Goal: Task Accomplishment & Management: Use online tool/utility

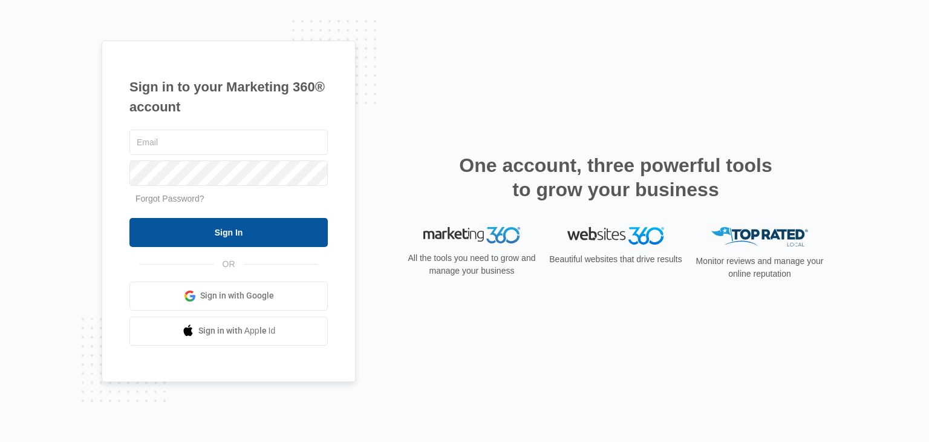
type input "[PERSON_NAME][EMAIL_ADDRESS][DOMAIN_NAME]"
click at [189, 233] on input "Sign In" at bounding box center [228, 232] width 198 height 29
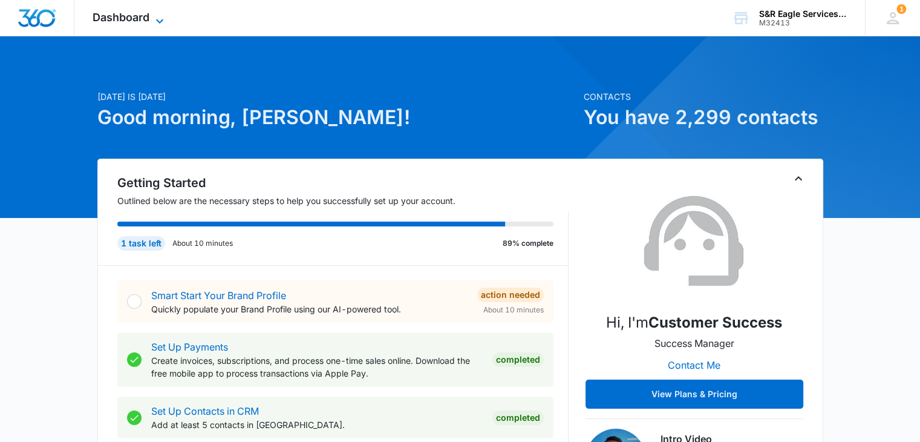
click at [145, 16] on span "Dashboard" at bounding box center [121, 17] width 57 height 13
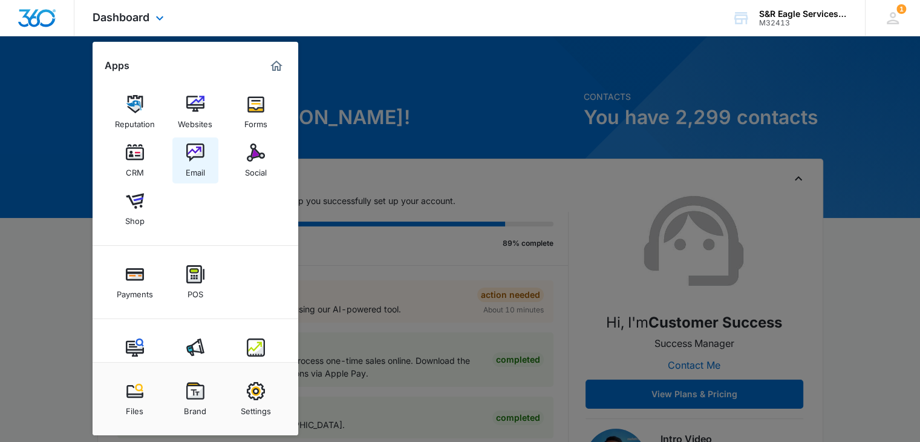
click at [208, 163] on link "Email" at bounding box center [195, 160] width 46 height 46
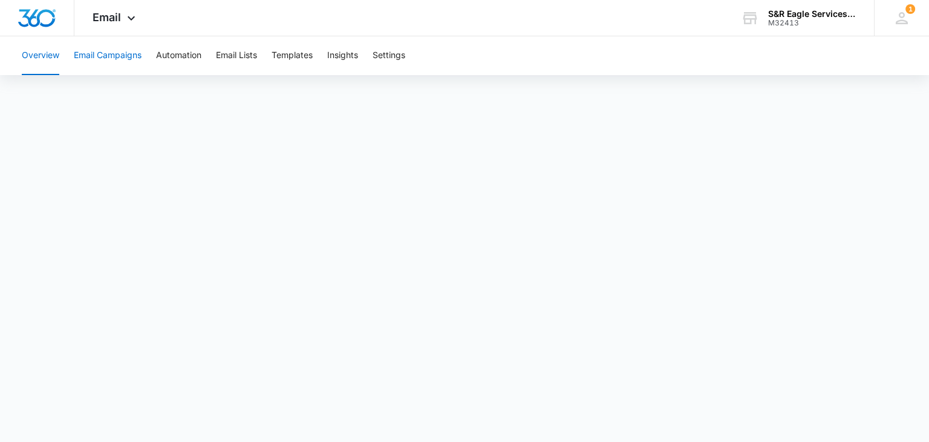
click at [121, 53] on button "Email Campaigns" at bounding box center [108, 55] width 68 height 39
